Goal: Transaction & Acquisition: Subscribe to service/newsletter

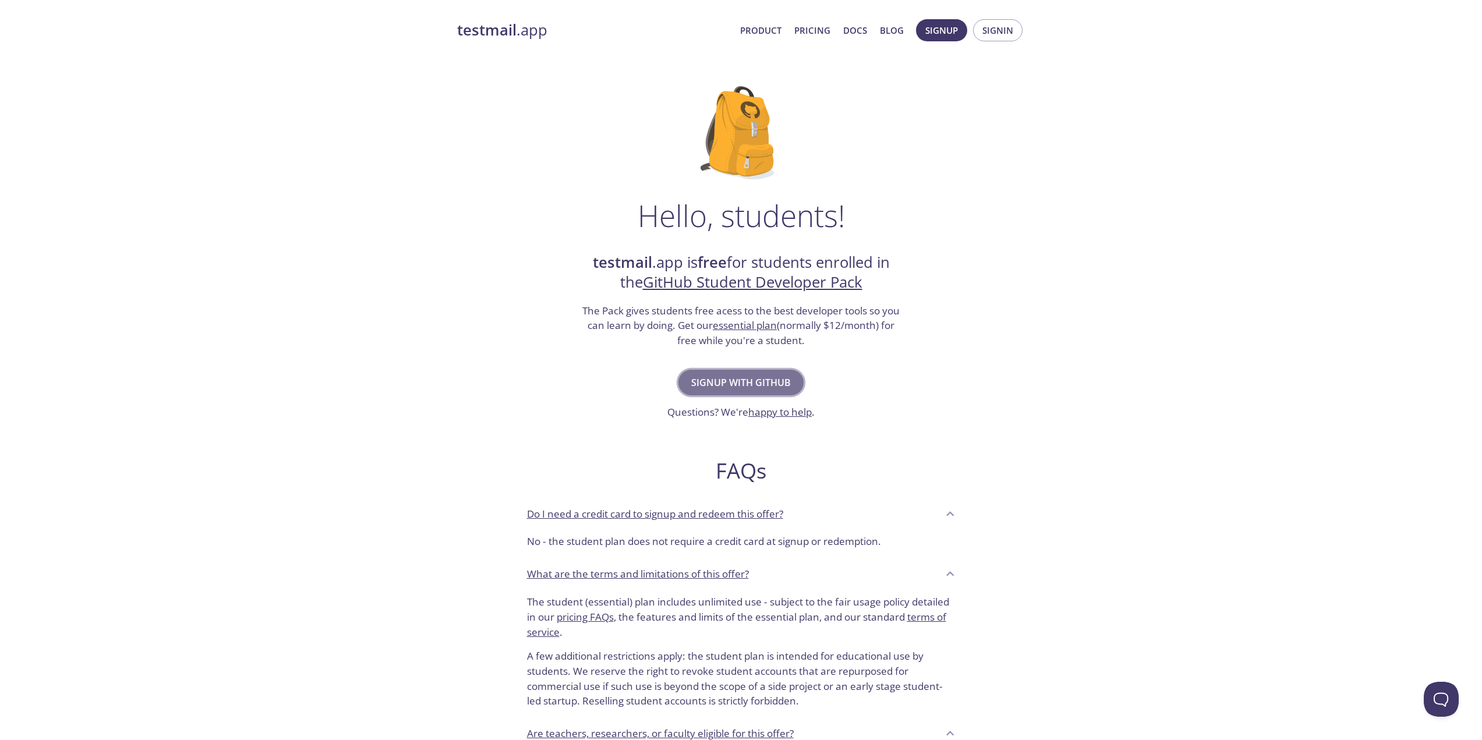
click at [713, 381] on span "Signup with GitHub" at bounding box center [741, 382] width 100 height 16
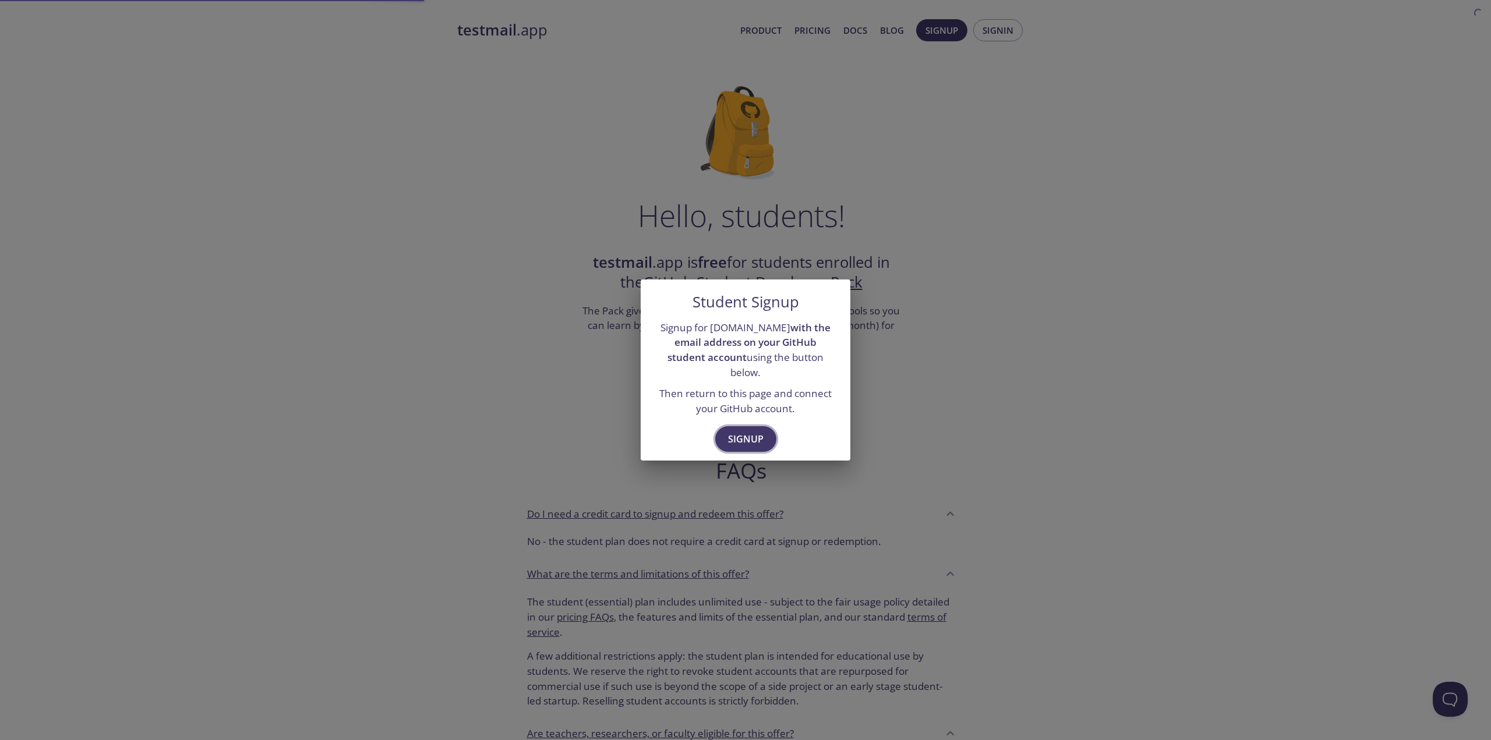
click at [746, 431] on span "Signup" at bounding box center [746, 439] width 36 height 16
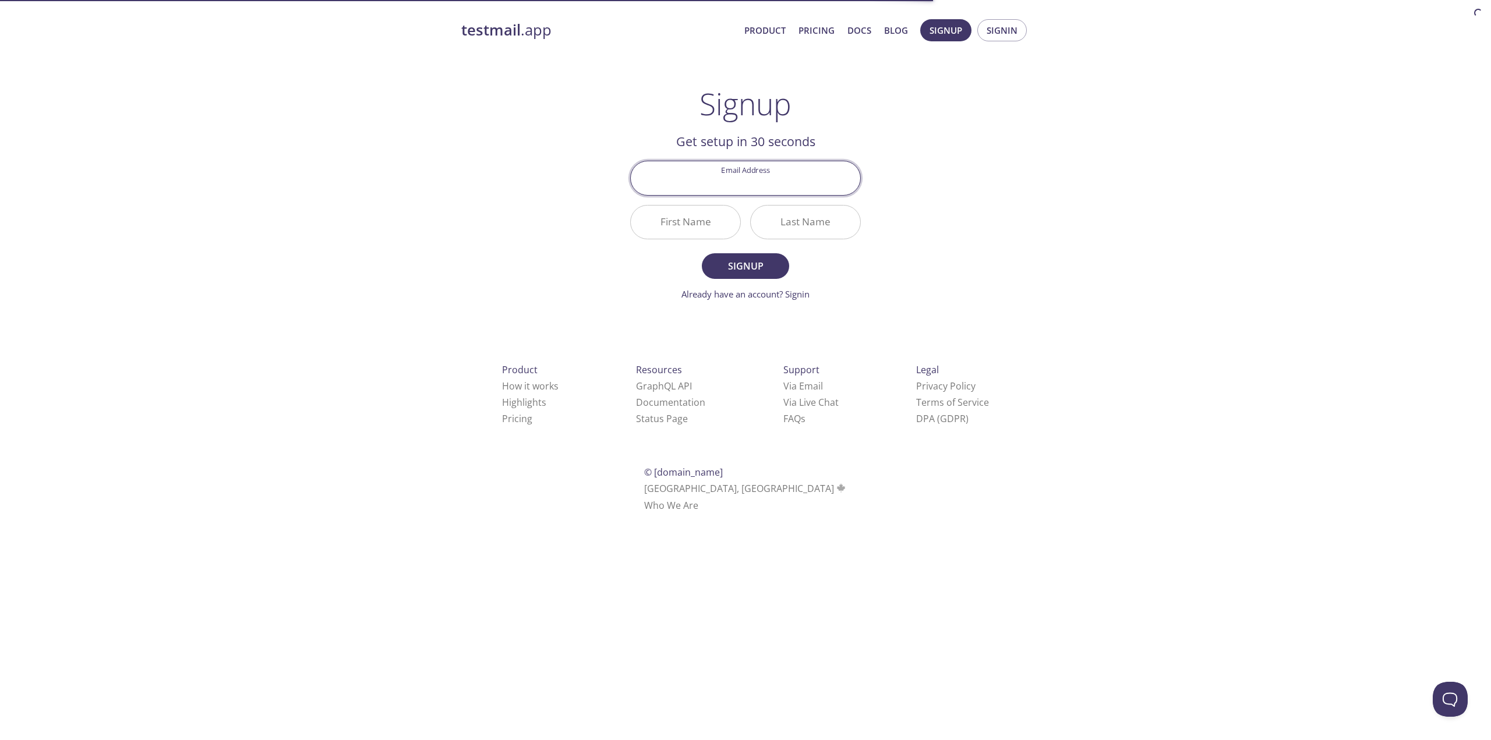
click at [758, 190] on input "Email Address" at bounding box center [745, 177] width 229 height 33
click at [1050, 201] on div "testmail .app Product Pricing Docs Blog Signup Signin Signup Get setup in 30 se…" at bounding box center [745, 279] width 1491 height 535
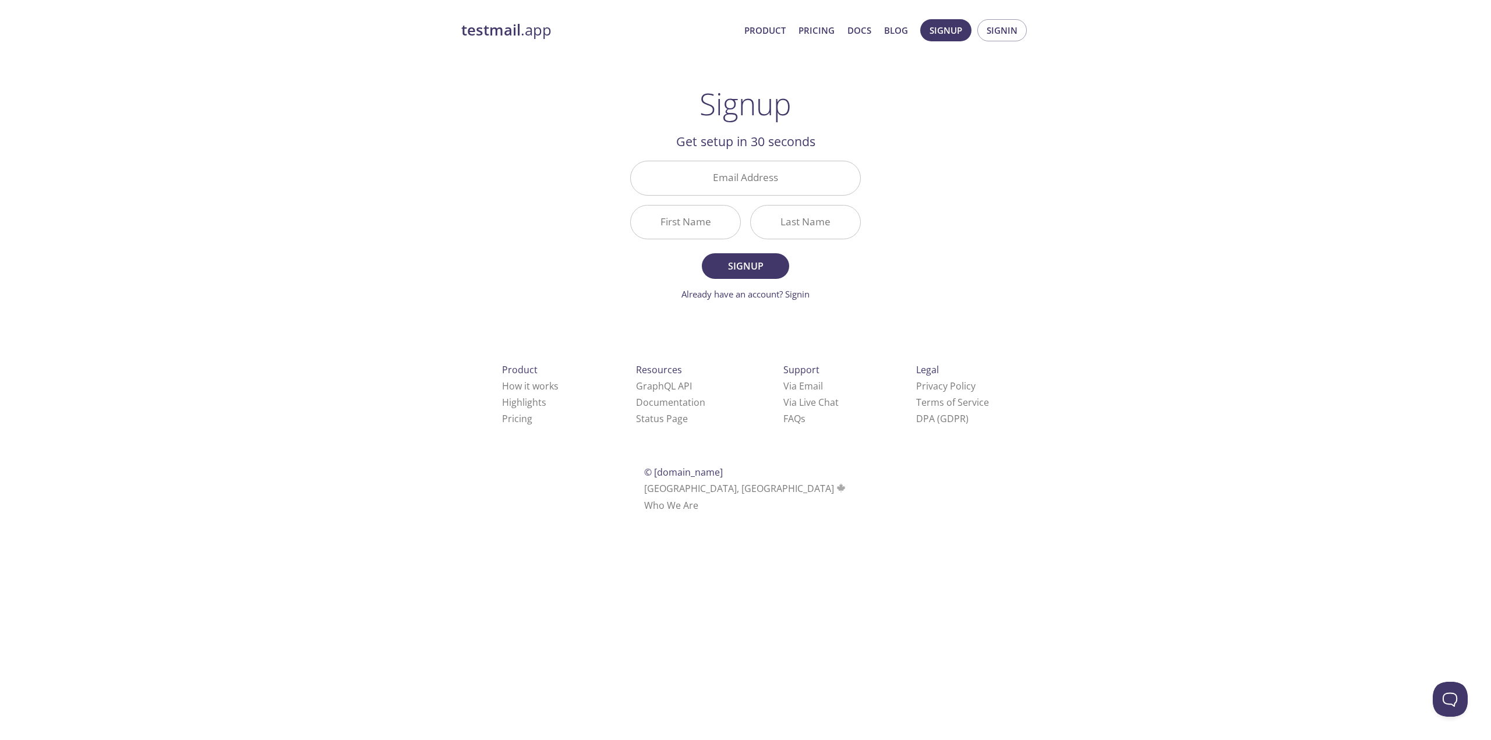
drag, startPoint x: 1274, startPoint y: 279, endPoint x: 1237, endPoint y: 278, distance: 36.7
click at [1269, 279] on div "testmail .app Product Pricing Docs Blog Signup Signin Signup Get setup in 30 se…" at bounding box center [745, 279] width 1491 height 535
click at [762, 179] on input "Email Address" at bounding box center [745, 177] width 229 height 33
paste input "[EMAIL_ADDRESS][DOMAIN_NAME]"
type input "[EMAIL_ADDRESS][DOMAIN_NAME]"
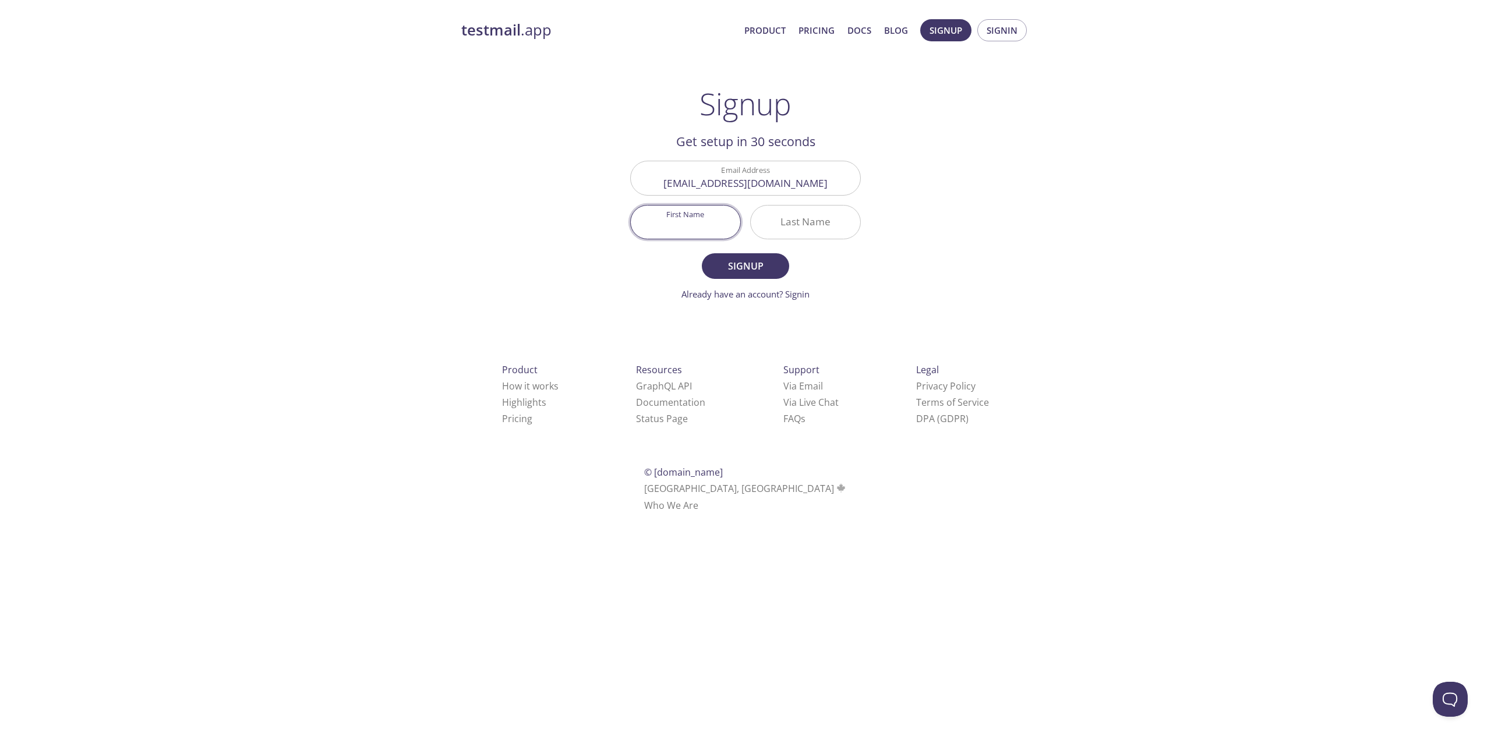
click at [705, 215] on input "First Name" at bounding box center [685, 222] width 109 height 33
type input "[PERSON_NAME]"
type input "Saracoglu"
click at [743, 271] on span "Signup" at bounding box center [745, 266] width 62 height 16
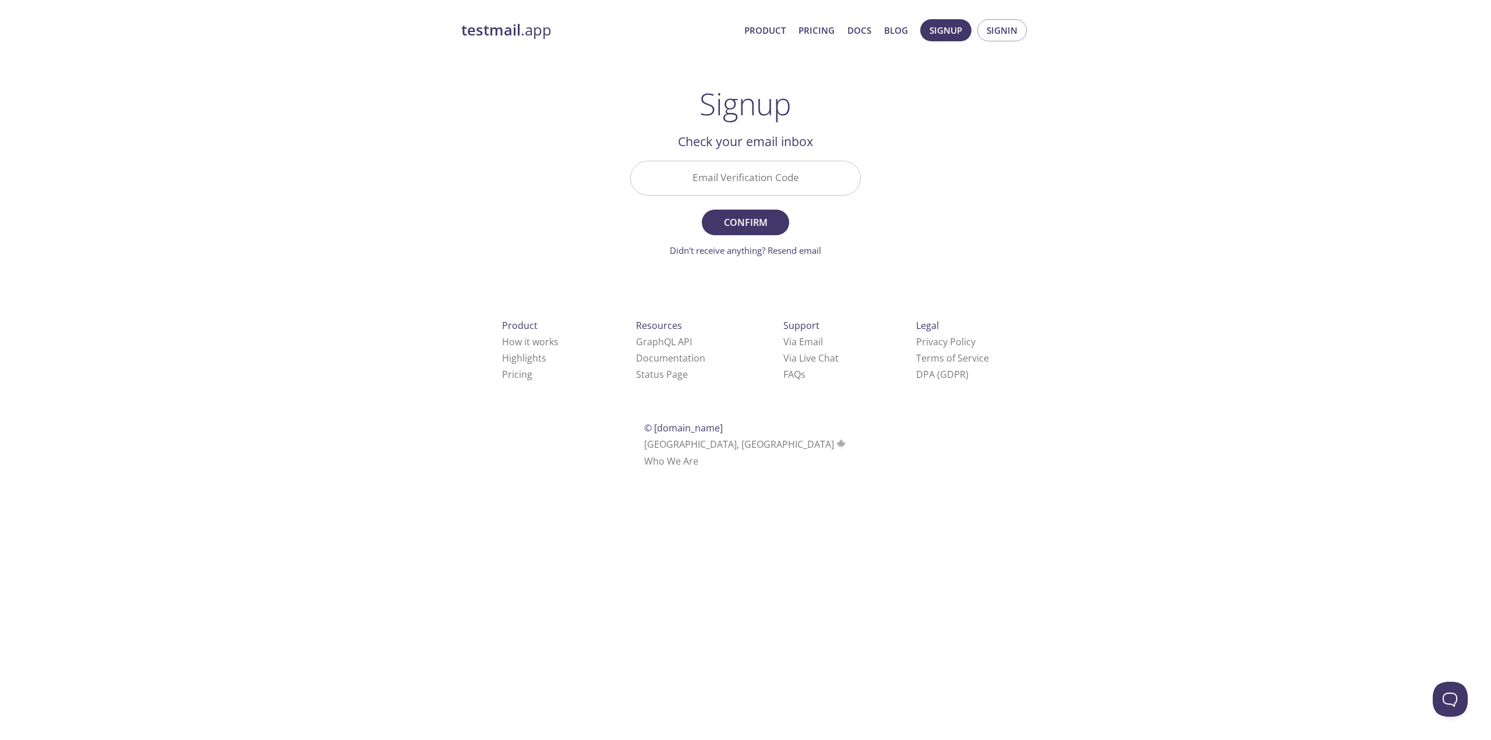
click at [748, 189] on input "Email Verification Code" at bounding box center [745, 177] width 229 height 33
click at [1279, 348] on div "testmail .app Product Pricing Docs Blog Signup Signin Signup Get setup in 30 se…" at bounding box center [745, 257] width 1491 height 490
click at [783, 184] on input "Email Verification Code" at bounding box center [745, 177] width 229 height 33
paste input "UQBKCU2"
type input "UQBKCU2"
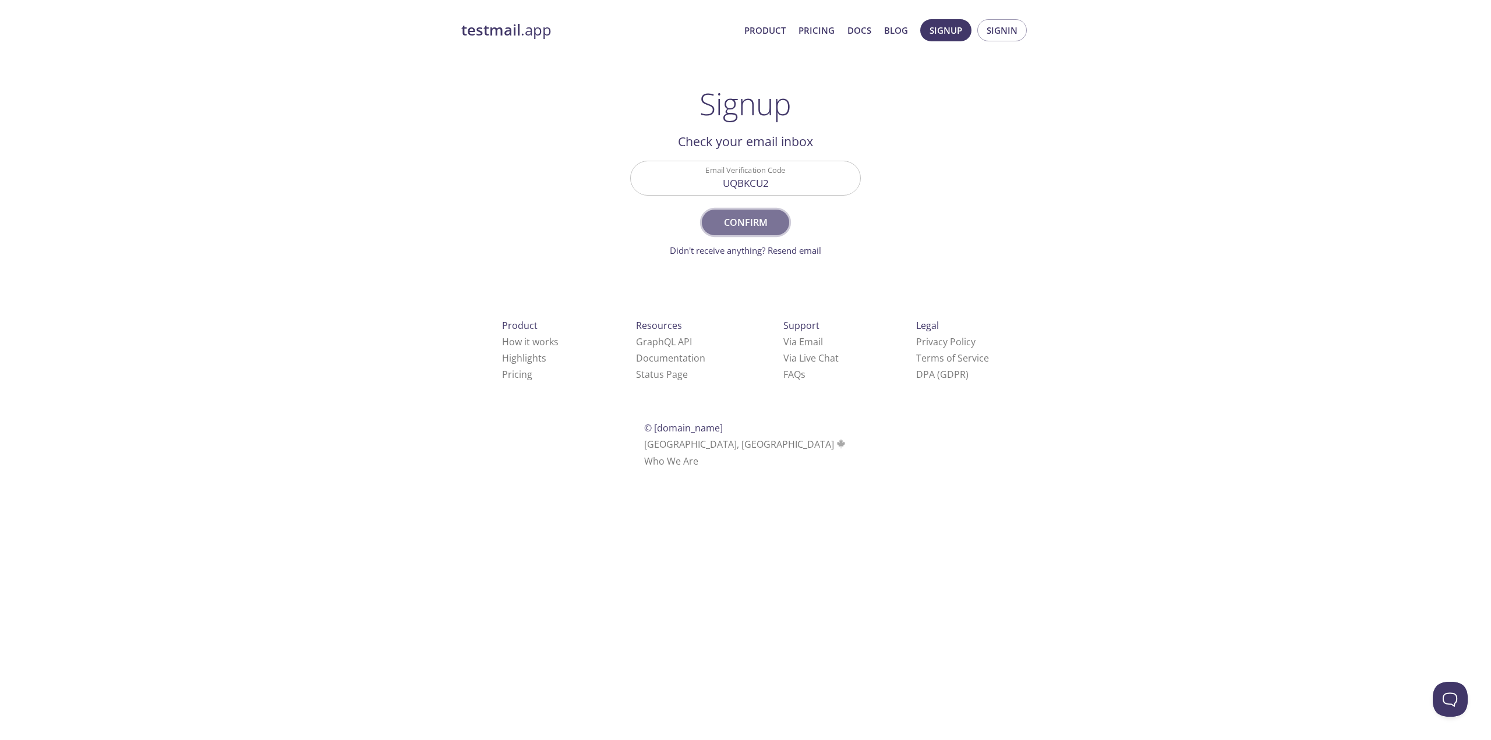
click at [734, 218] on span "Confirm" at bounding box center [745, 222] width 62 height 16
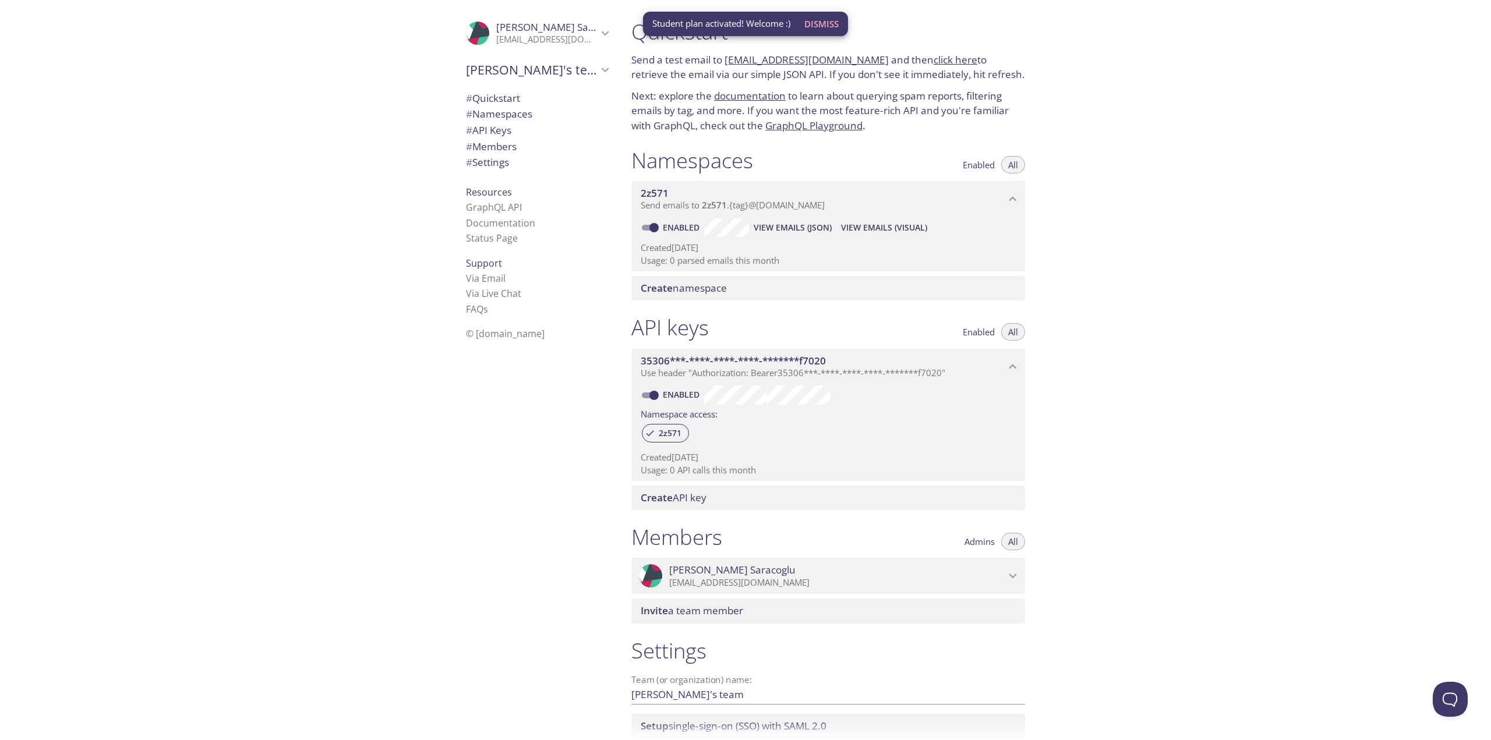
drag, startPoint x: 325, startPoint y: 149, endPoint x: 476, endPoint y: 121, distance: 152.8
click at [325, 148] on div ".cls-1 { fill: #6d5ca8; } .cls-2 { fill: #3fc191; } .cls-3 { fill: #3b4752; } .…" at bounding box center [311, 370] width 622 height 740
click at [828, 22] on span "Dismiss" at bounding box center [821, 23] width 34 height 15
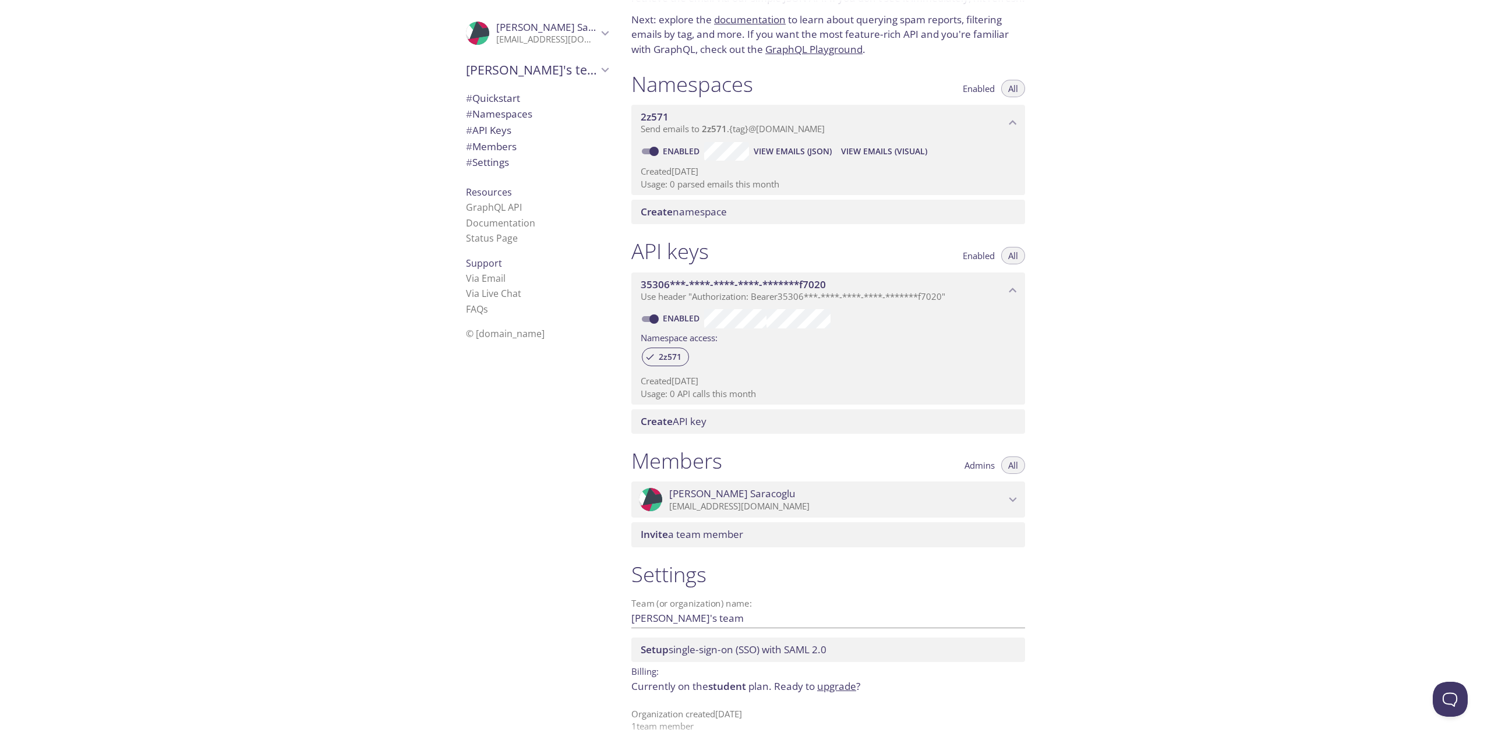
scroll to position [88, 0]
